Goal: Task Accomplishment & Management: Complete application form

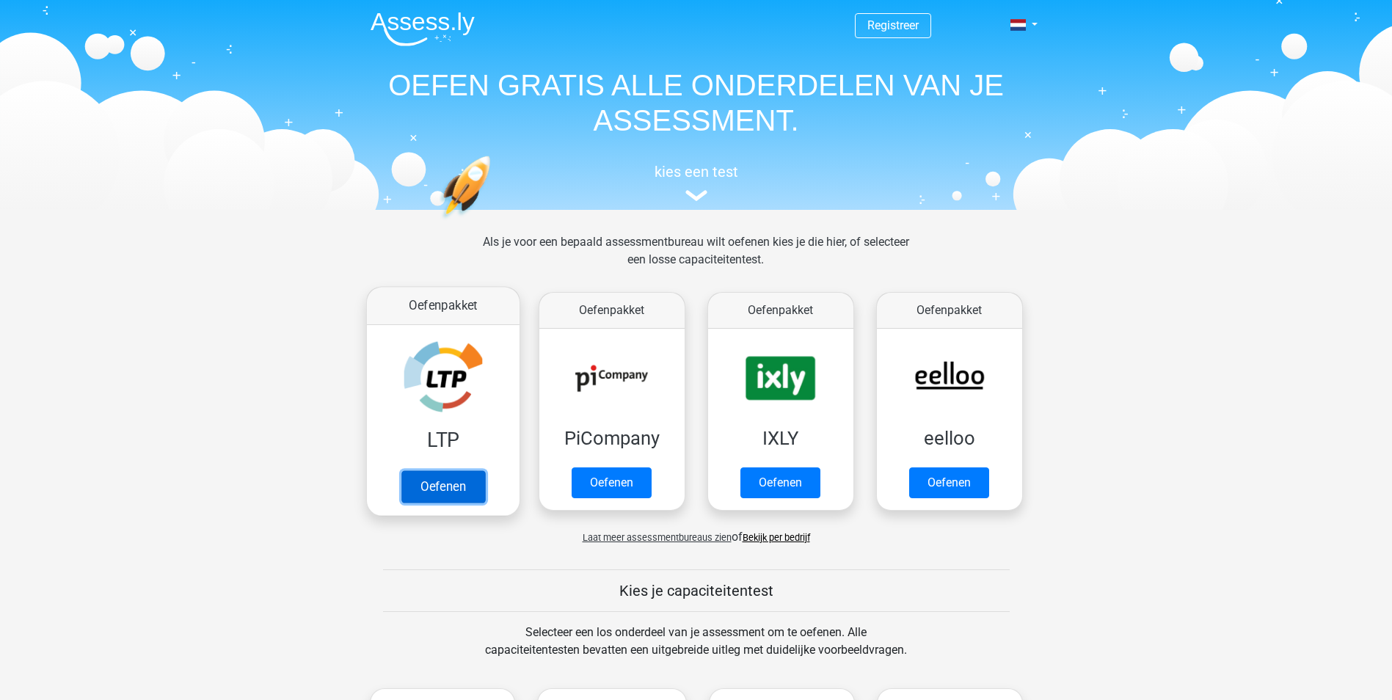
click at [441, 481] on link "Oefenen" at bounding box center [443, 486] width 84 height 32
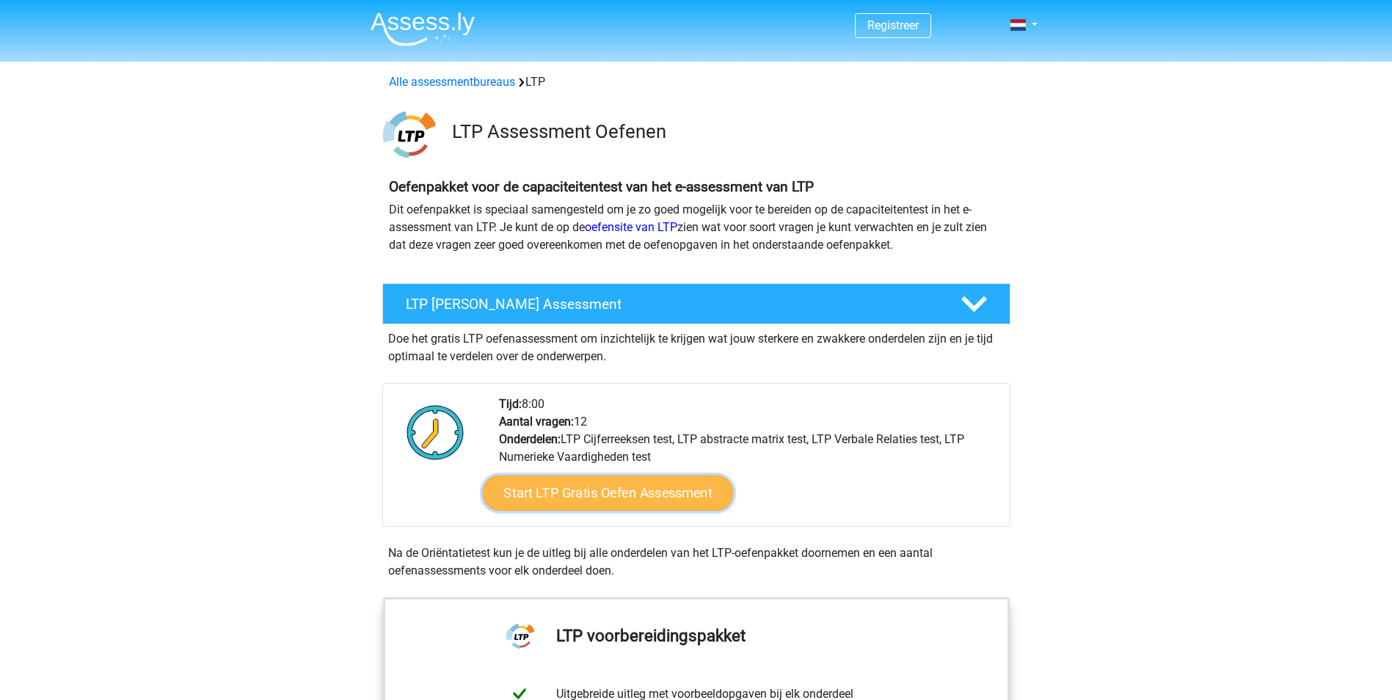
click at [619, 495] on link "Start LTP Gratis Oefen Assessment" at bounding box center [607, 492] width 251 height 35
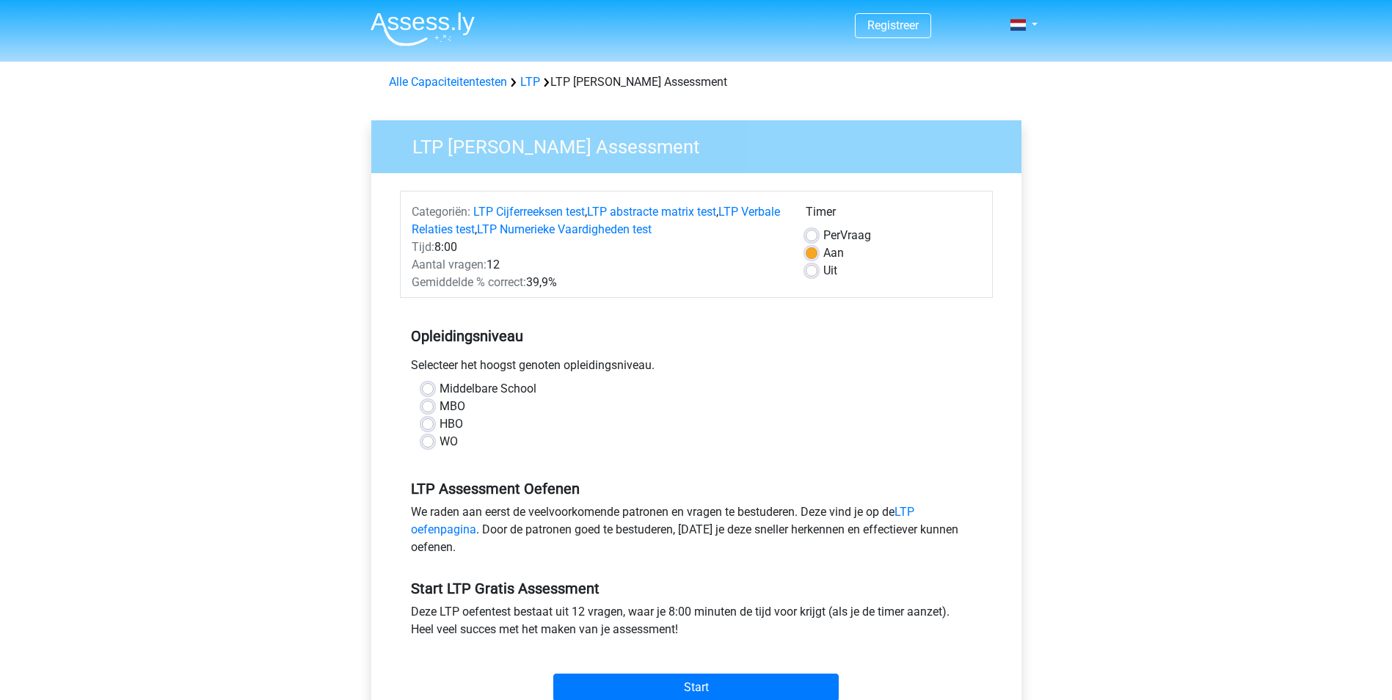
click at [440, 407] on label "MBO" at bounding box center [453, 407] width 26 height 18
click at [430, 407] on input "MBO" at bounding box center [428, 405] width 12 height 15
radio input "true"
click at [739, 683] on input "Start" at bounding box center [695, 688] width 285 height 28
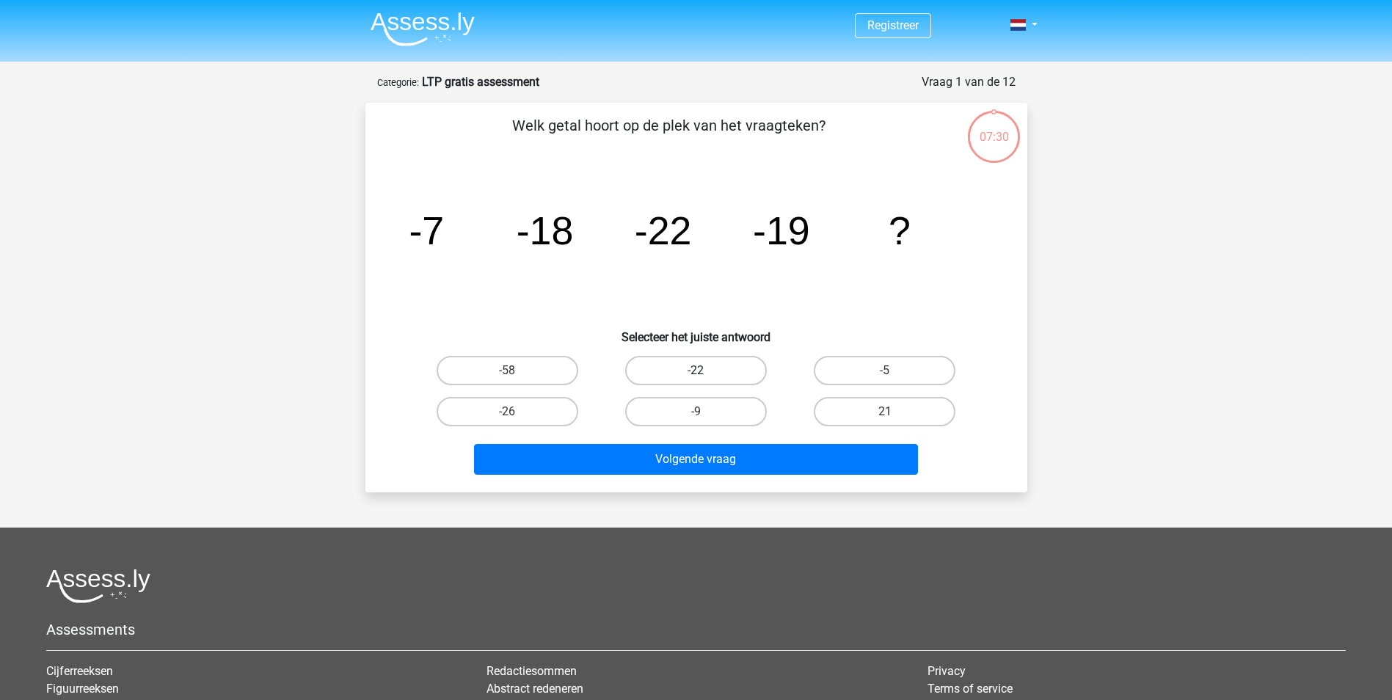
click at [726, 364] on label "-22" at bounding box center [696, 370] width 142 height 29
click at [705, 371] on input "-22" at bounding box center [701, 376] width 10 height 10
radio input "true"
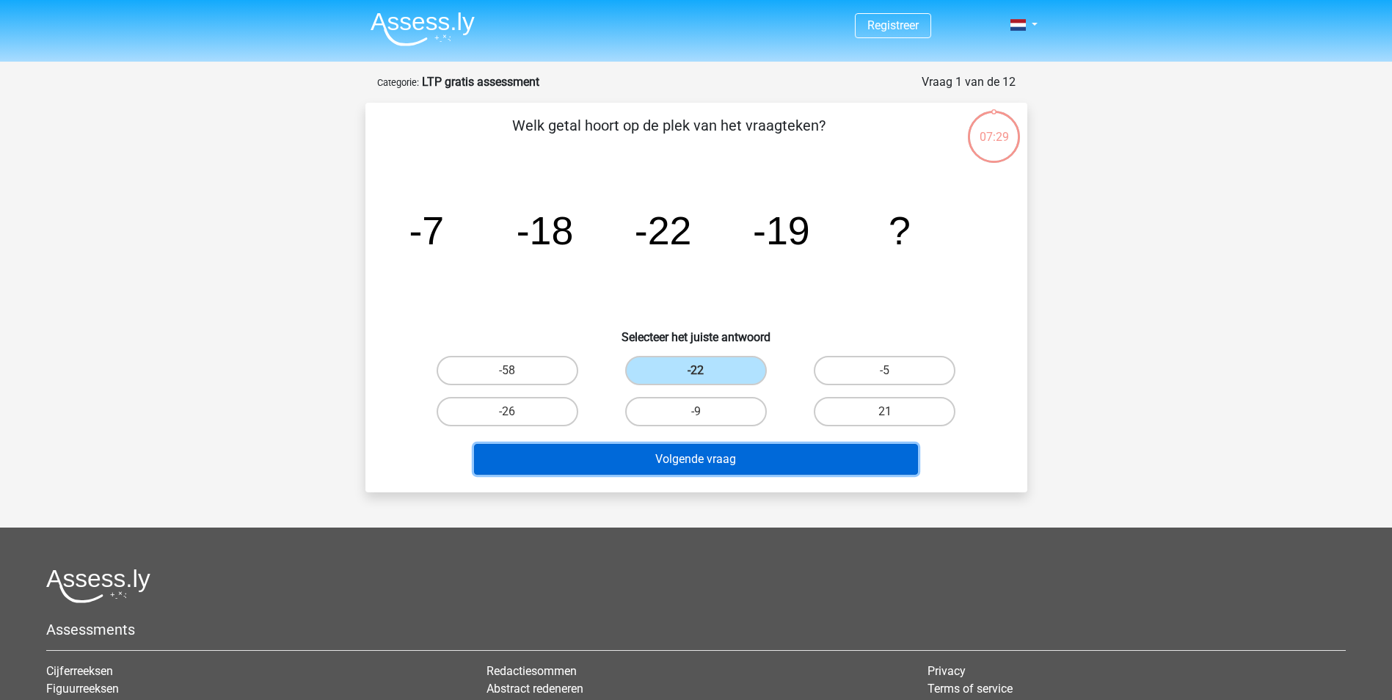
click at [735, 460] on button "Volgende vraag" at bounding box center [696, 459] width 444 height 31
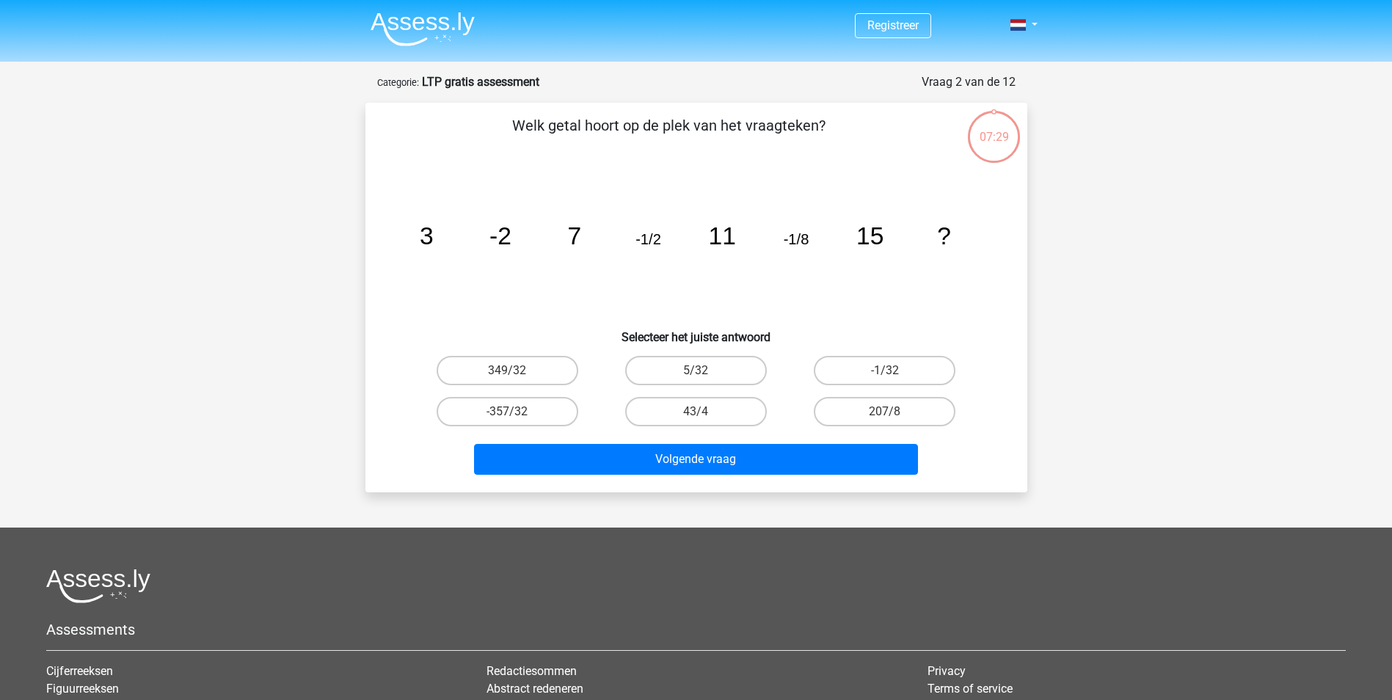
scroll to position [73, 0]
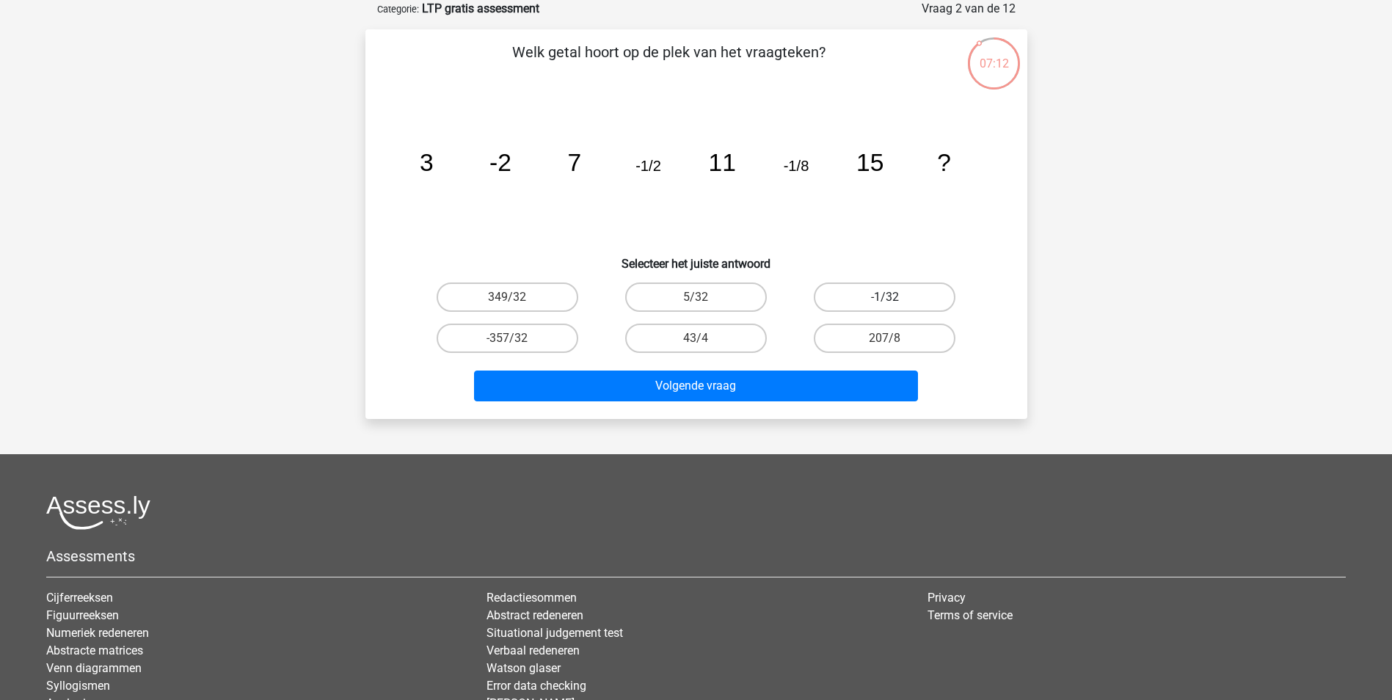
click at [866, 296] on label "-1/32" at bounding box center [885, 296] width 142 height 29
click at [885, 297] on input "-1/32" at bounding box center [890, 302] width 10 height 10
radio input "true"
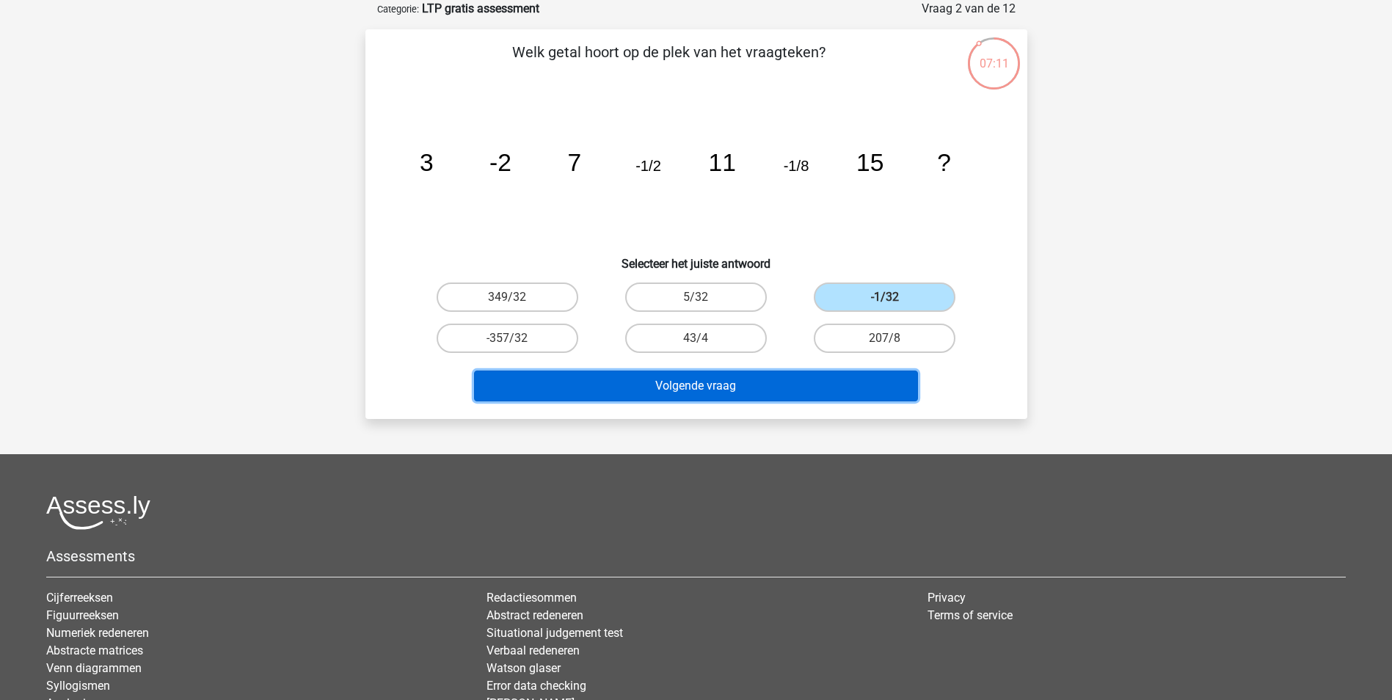
click at [782, 382] on button "Volgende vraag" at bounding box center [696, 386] width 444 height 31
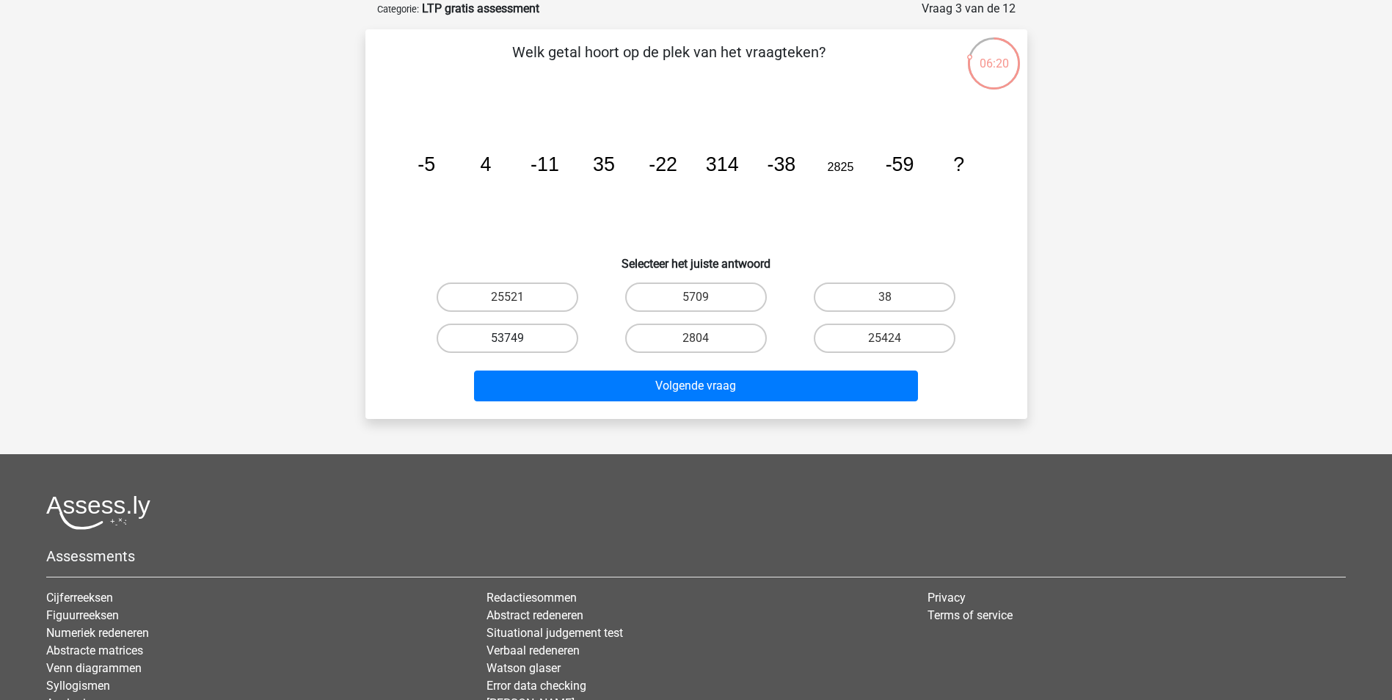
click at [536, 333] on label "53749" at bounding box center [508, 338] width 142 height 29
click at [517, 338] on input "53749" at bounding box center [512, 343] width 10 height 10
radio input "true"
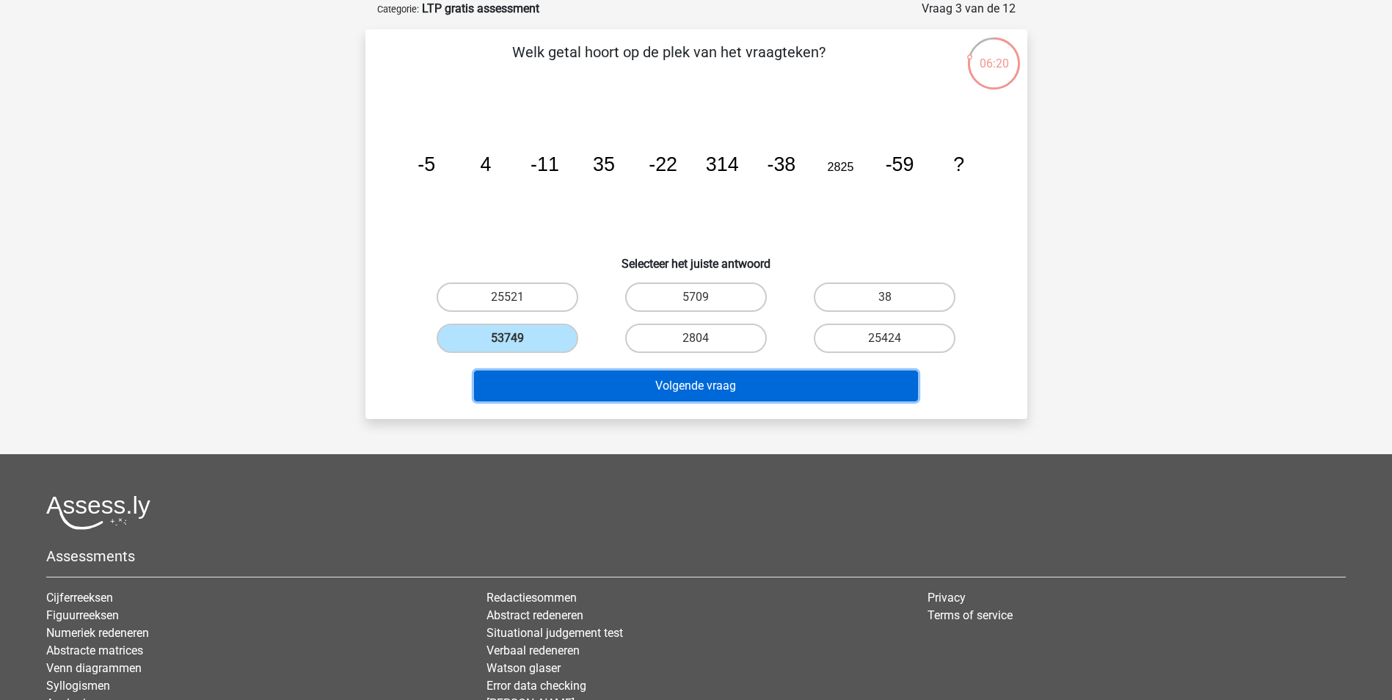
click at [680, 390] on button "Volgende vraag" at bounding box center [696, 386] width 444 height 31
